Goal: Ask a question

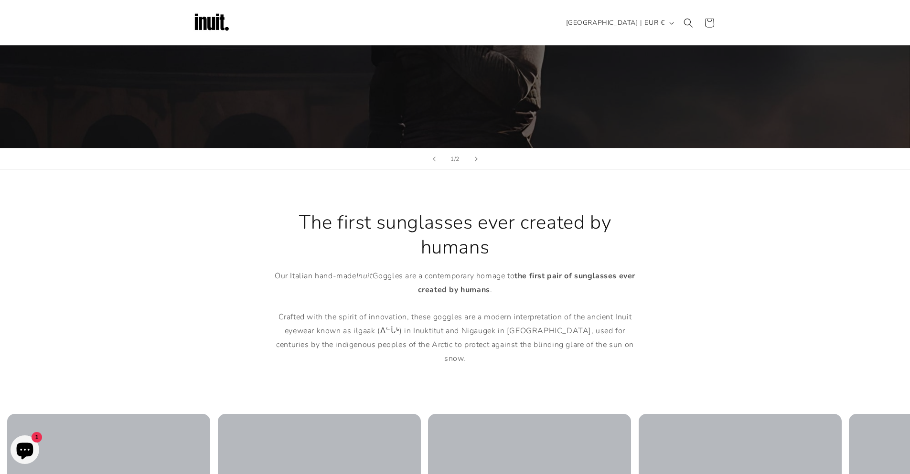
scroll to position [57, 0]
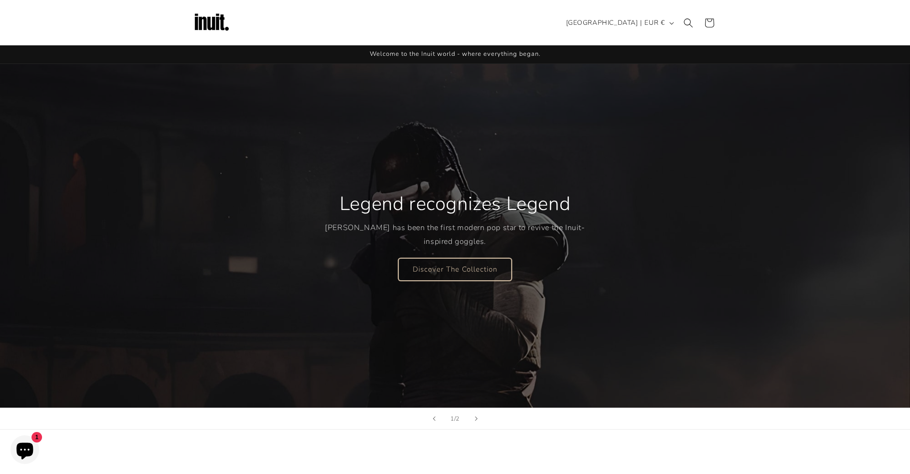
click at [484, 279] on link "Discover The Collection" at bounding box center [454, 269] width 113 height 22
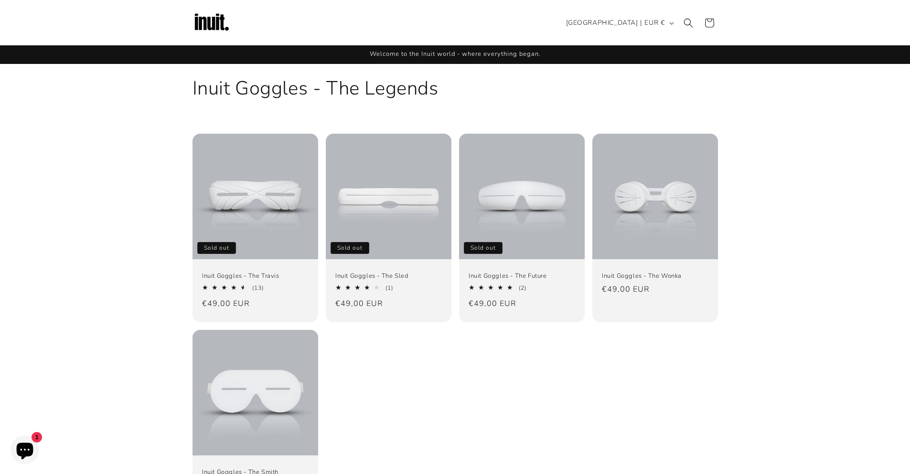
click at [214, 17] on img at bounding box center [212, 23] width 38 height 38
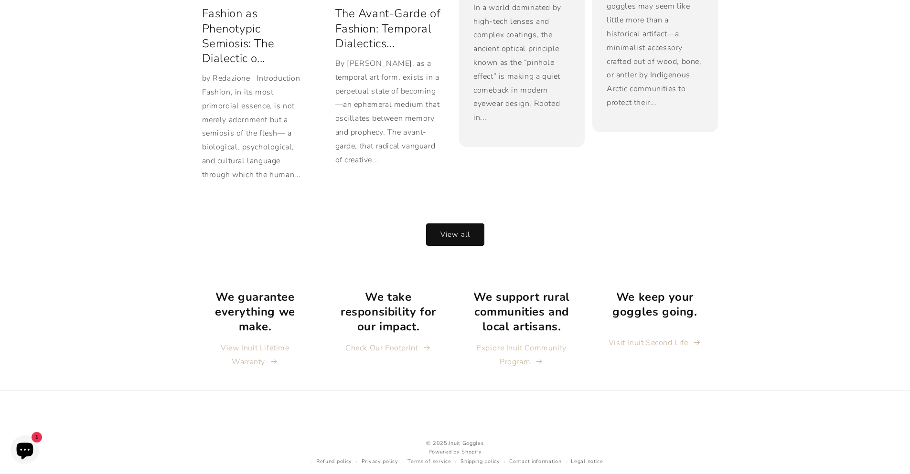
scroll to position [2074, 0]
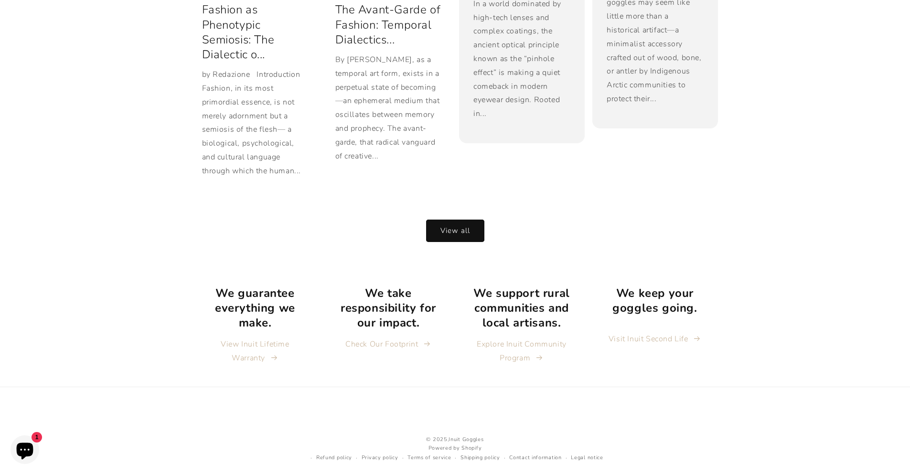
click at [31, 445] on icon "Chat window" at bounding box center [25, 451] width 17 height 17
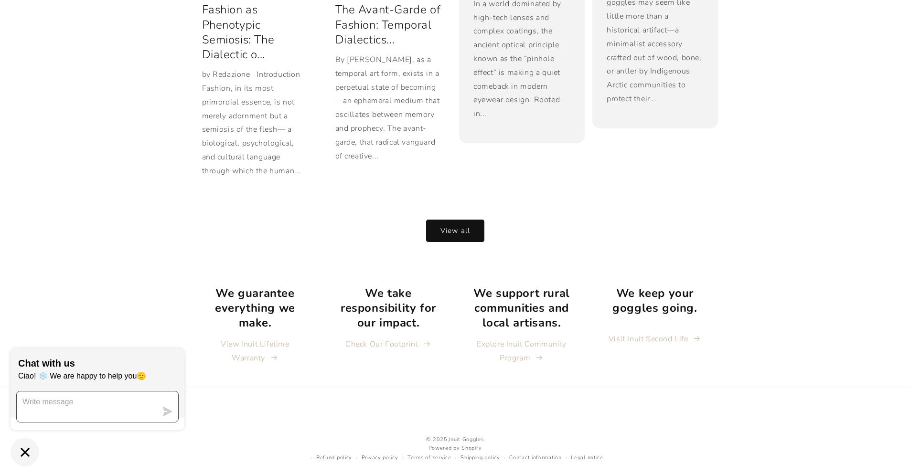
click at [86, 406] on textarea "Message us" at bounding box center [87, 407] width 140 height 31
type textarea "when did this came out"
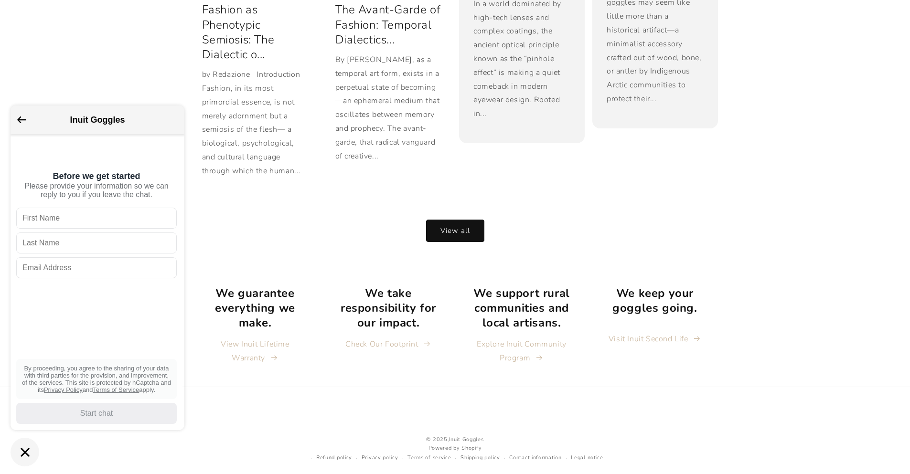
click at [26, 447] on icon "Chat window" at bounding box center [25, 452] width 15 height 15
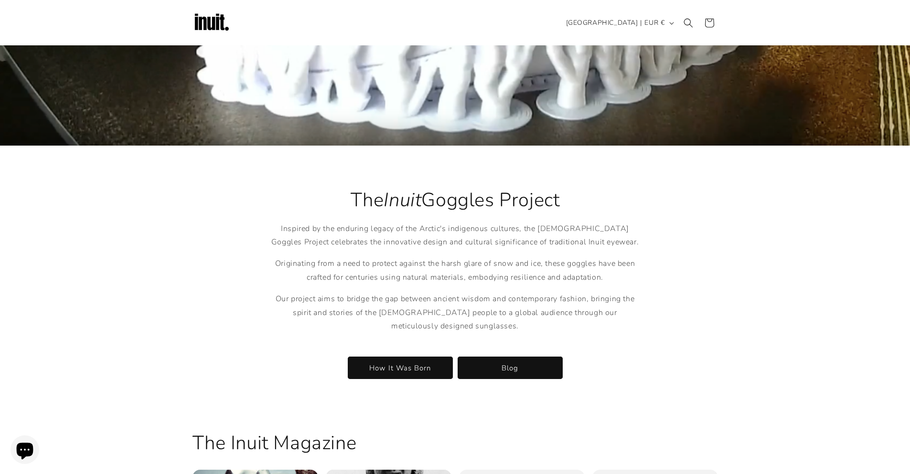
scroll to position [1386, 0]
